Goal: Information Seeking & Learning: Learn about a topic

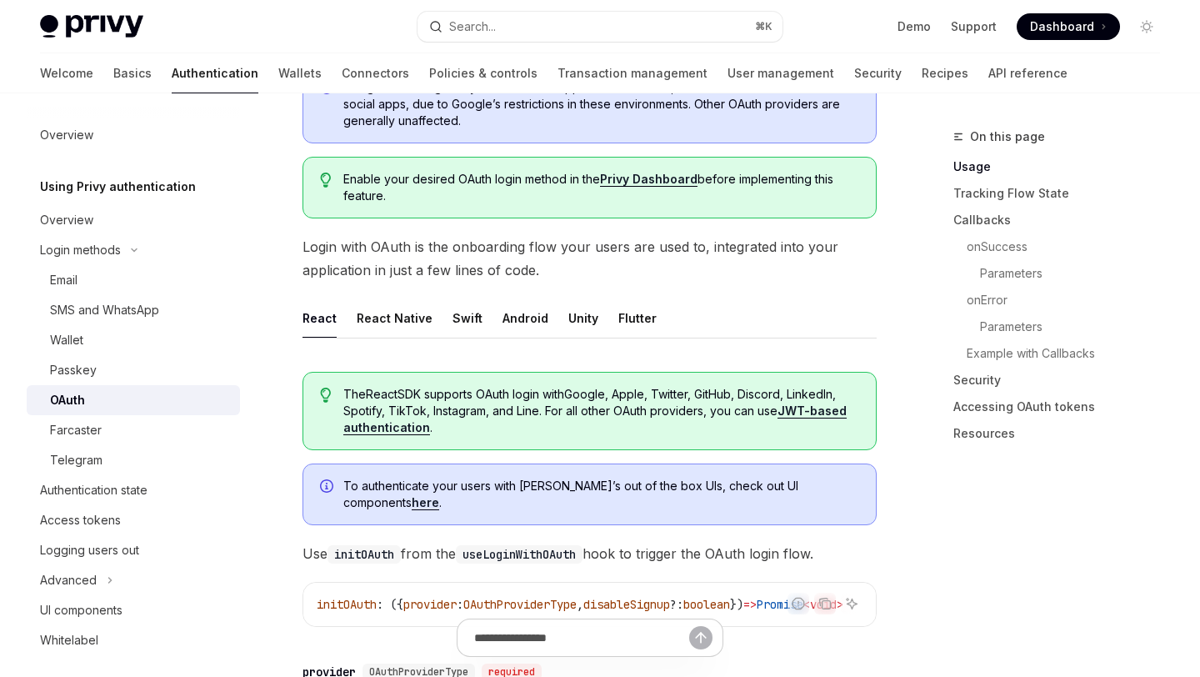
scroll to position [233, 0]
click at [599, 256] on span "Login with OAuth is the onboarding flow your users are used to, integrated into…" at bounding box center [590, 257] width 574 height 47
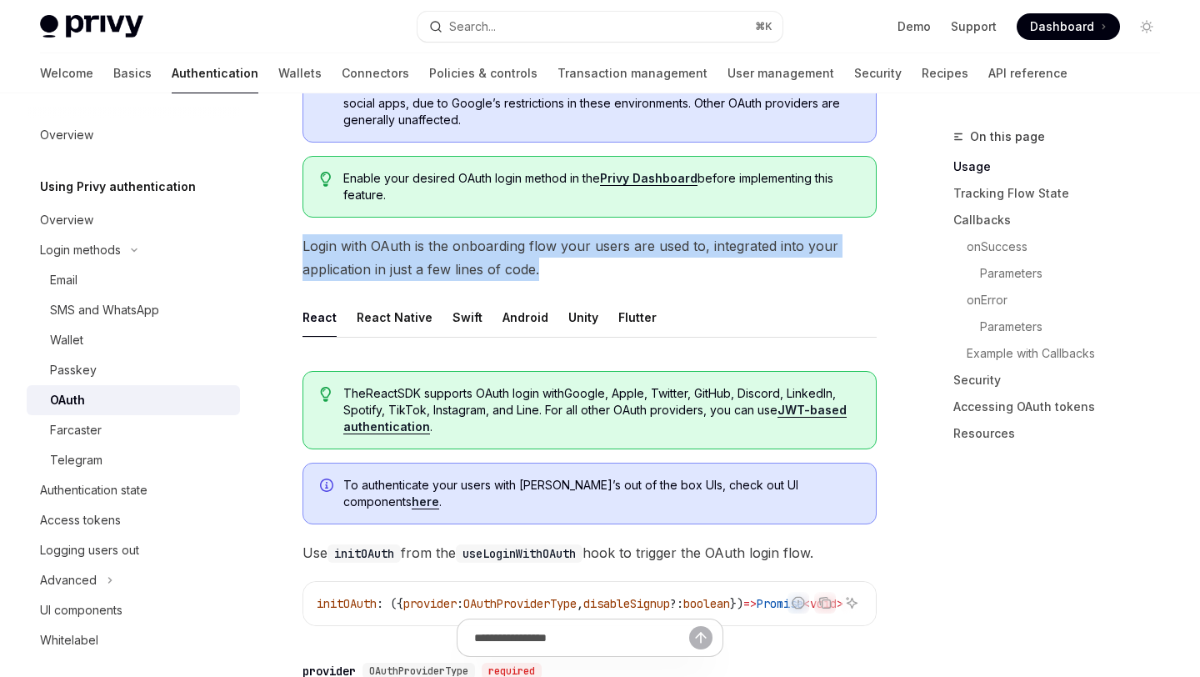
click at [599, 256] on span "Login with OAuth is the onboarding flow your users are used to, integrated into…" at bounding box center [590, 257] width 574 height 47
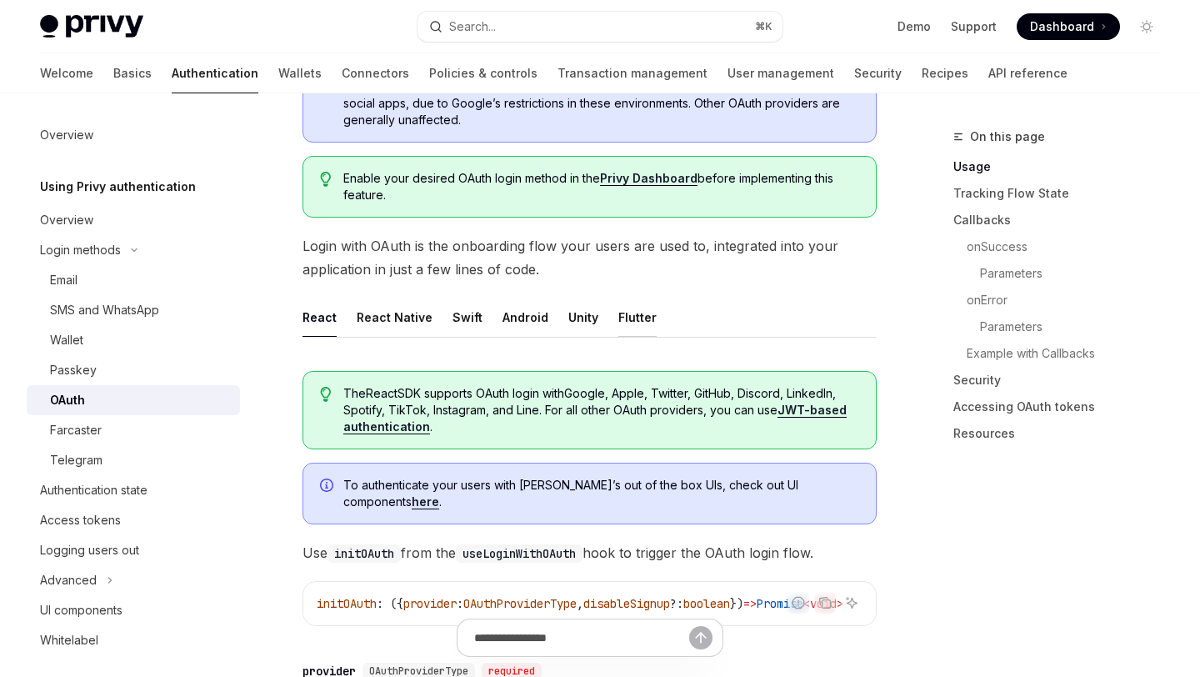
click at [634, 322] on div "Flutter" at bounding box center [638, 317] width 38 height 39
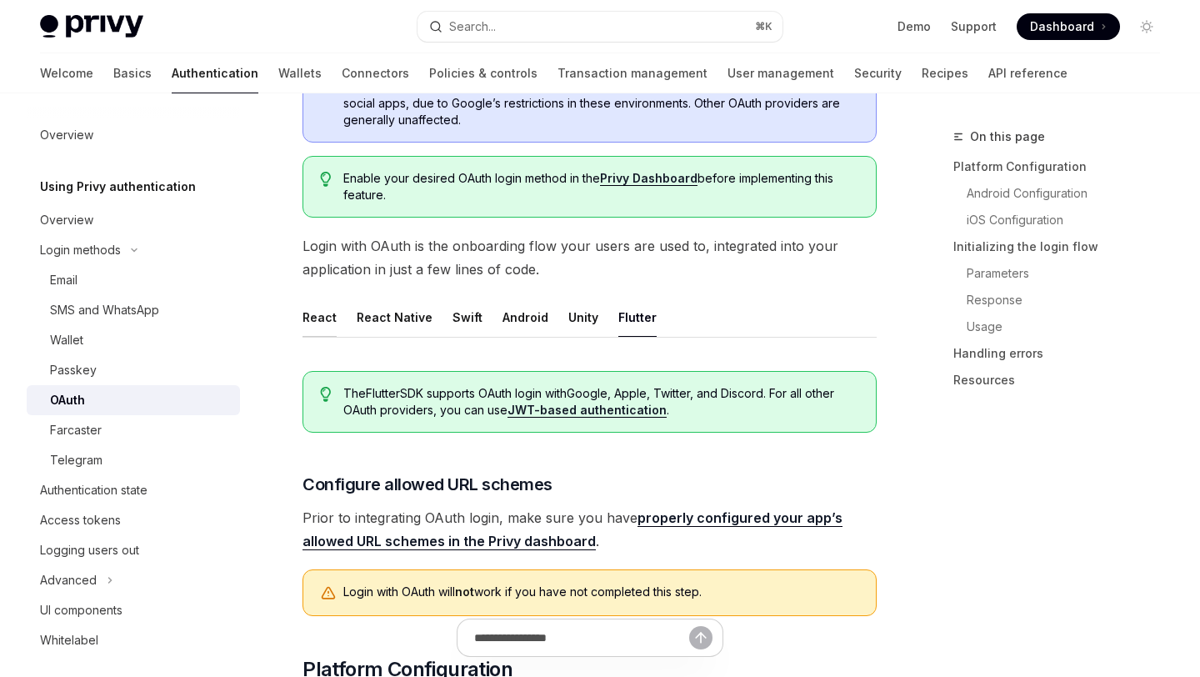
click at [307, 323] on div "React" at bounding box center [320, 317] width 34 height 39
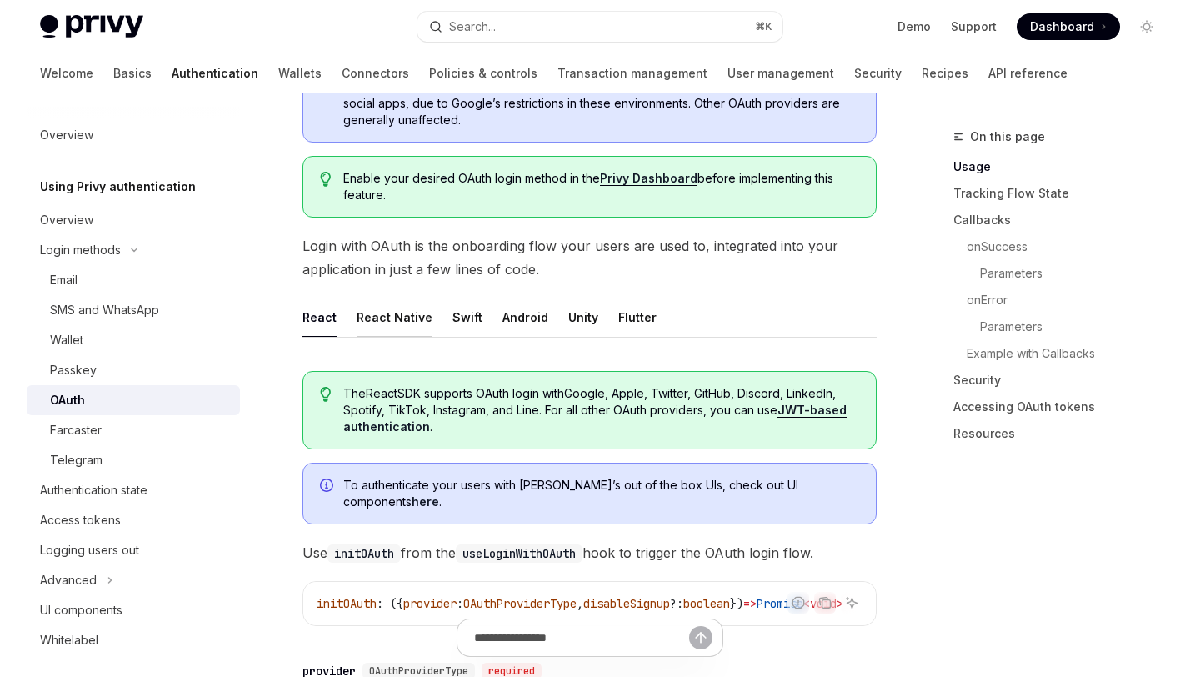
click at [381, 306] on div "React Native" at bounding box center [395, 317] width 76 height 39
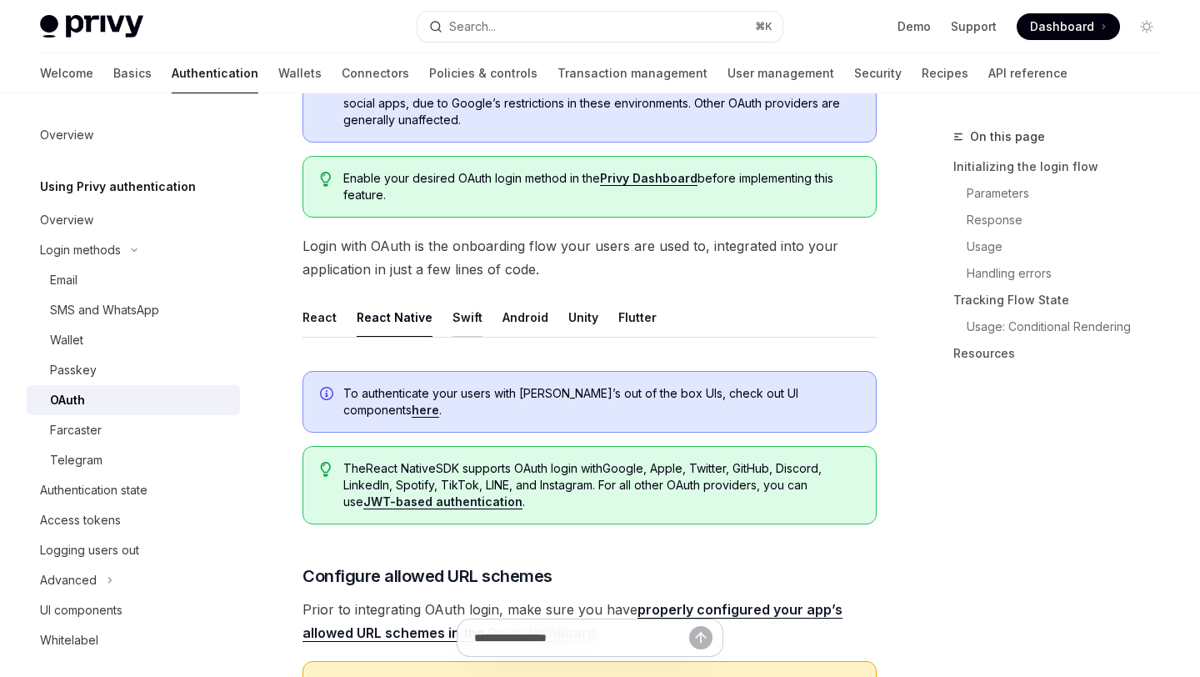
click at [453, 310] on div "Swift" at bounding box center [468, 317] width 30 height 39
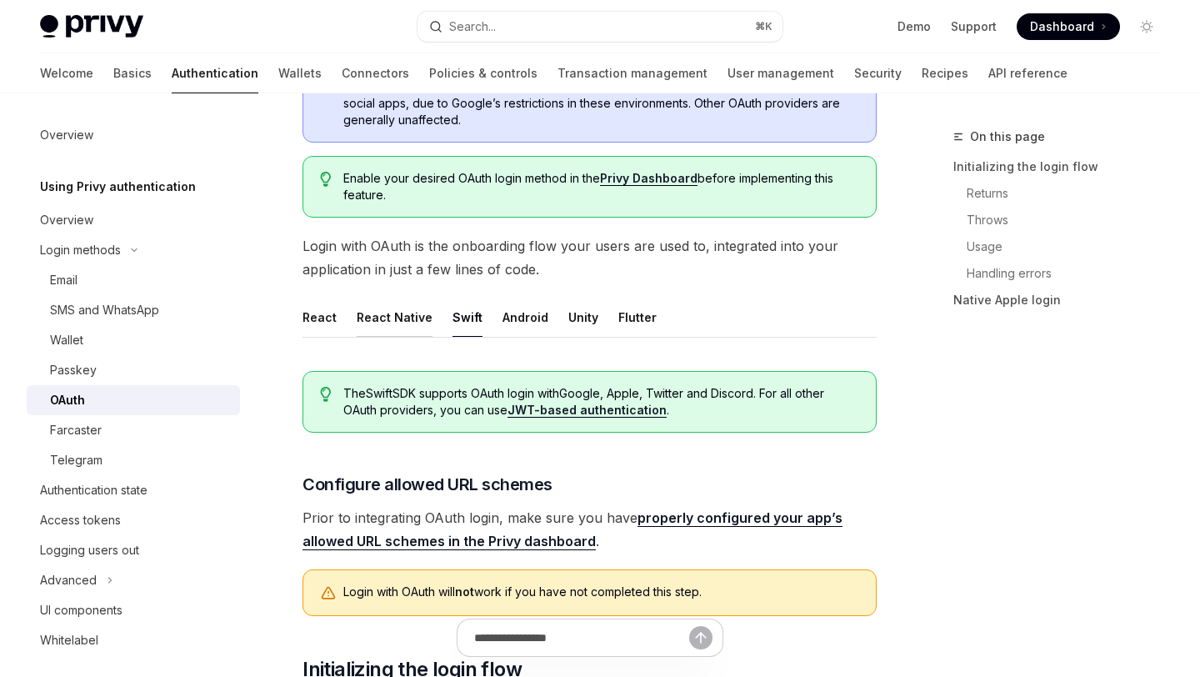
click at [367, 318] on div "React Native" at bounding box center [395, 317] width 76 height 39
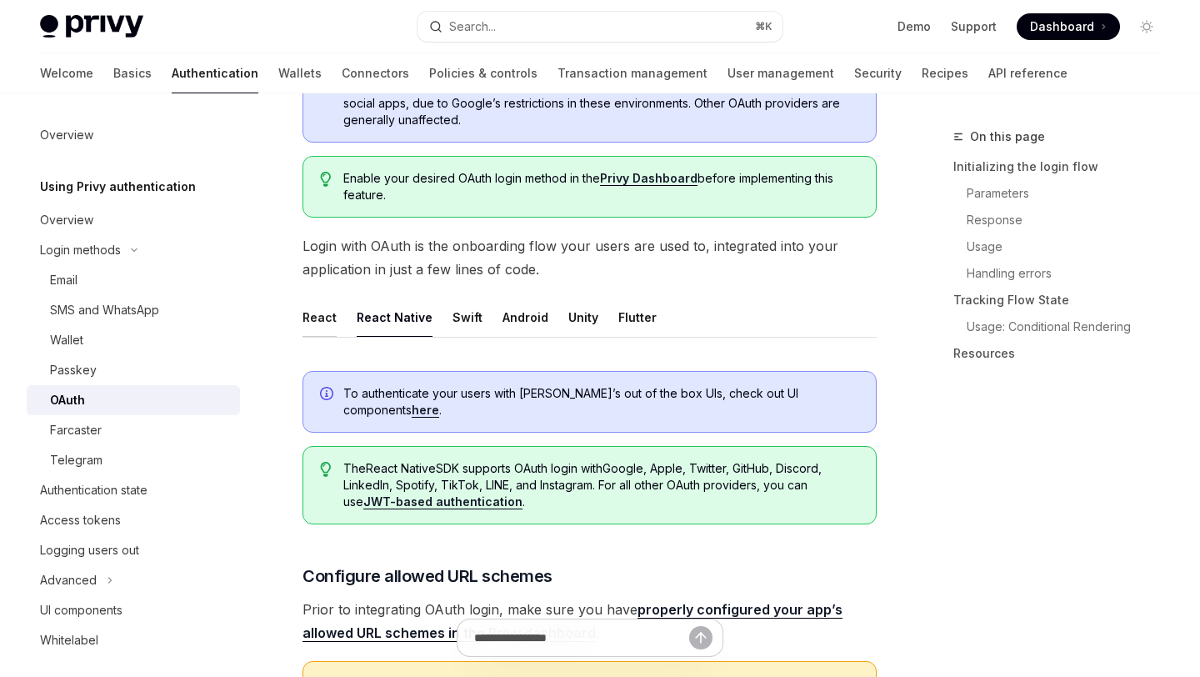
click at [313, 323] on div "React" at bounding box center [320, 317] width 34 height 39
type textarea "*"
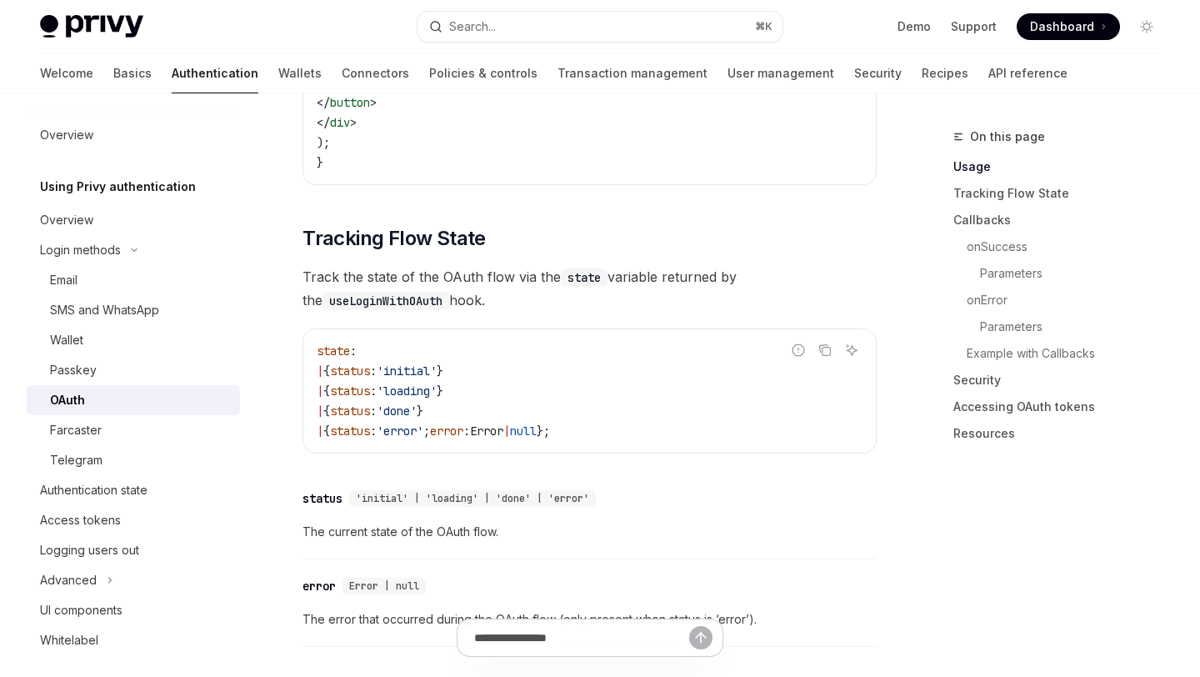
scroll to position [1496, 0]
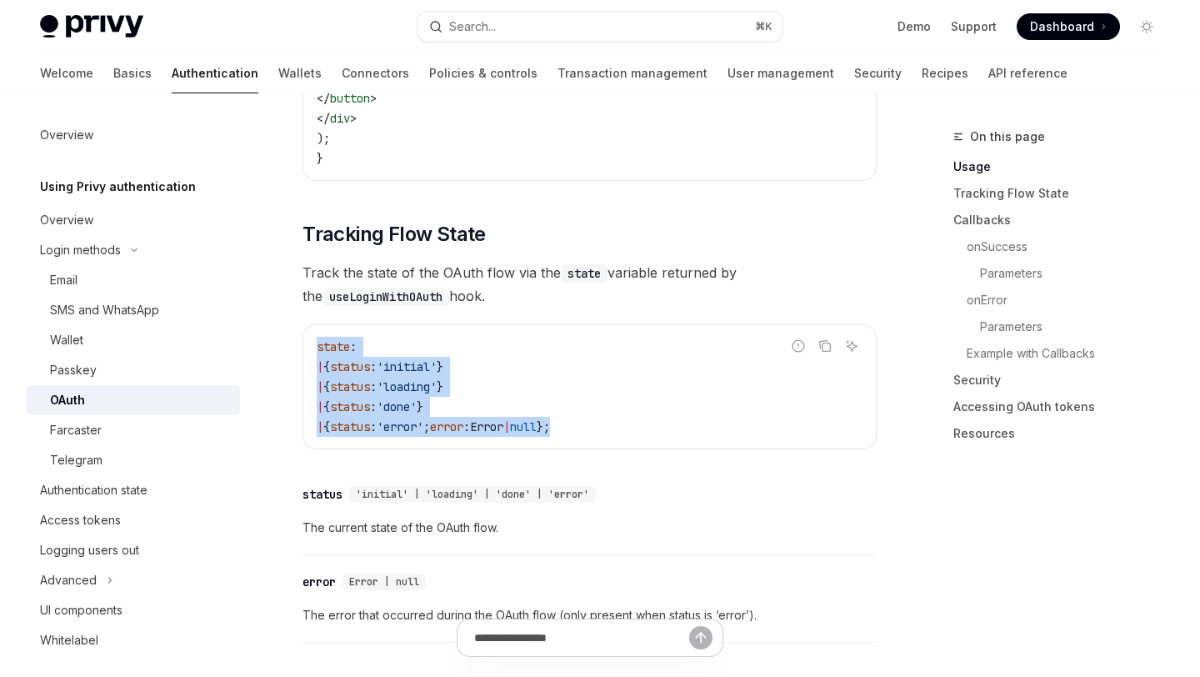
drag, startPoint x: 606, startPoint y: 392, endPoint x: 360, endPoint y: 295, distance: 264.2
click at [360, 324] on div "Report incorrect code Copy Ask AI state : | { status : 'initial' } | { status :…" at bounding box center [590, 386] width 574 height 125
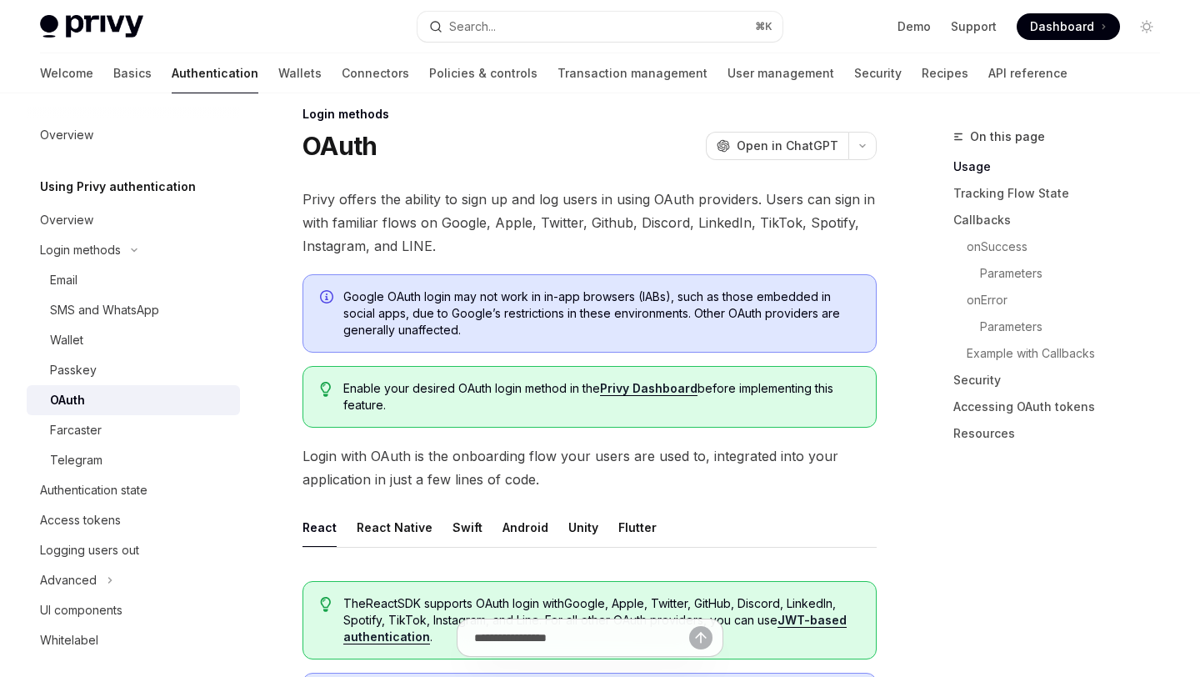
scroll to position [0, 0]
